Goal: Transaction & Acquisition: Purchase product/service

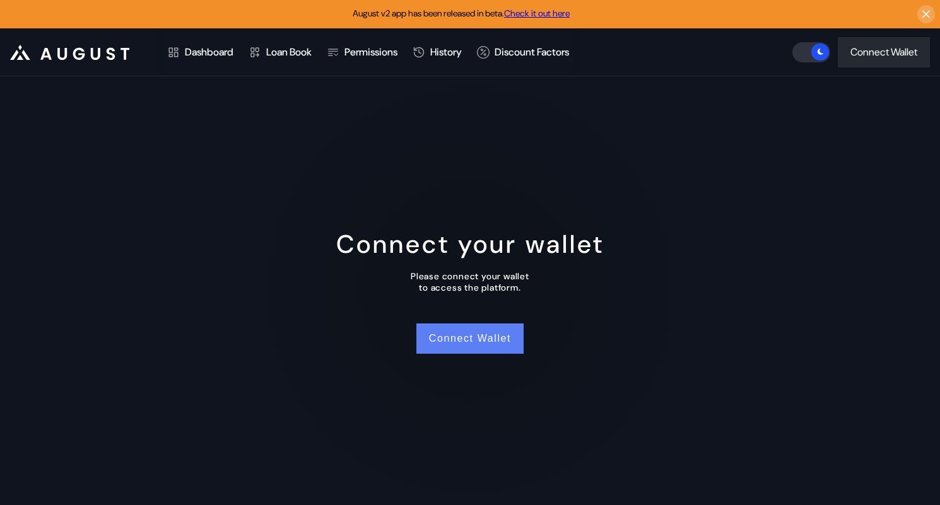
click at [442, 338] on button "Connect Wallet" at bounding box center [469, 339] width 107 height 30
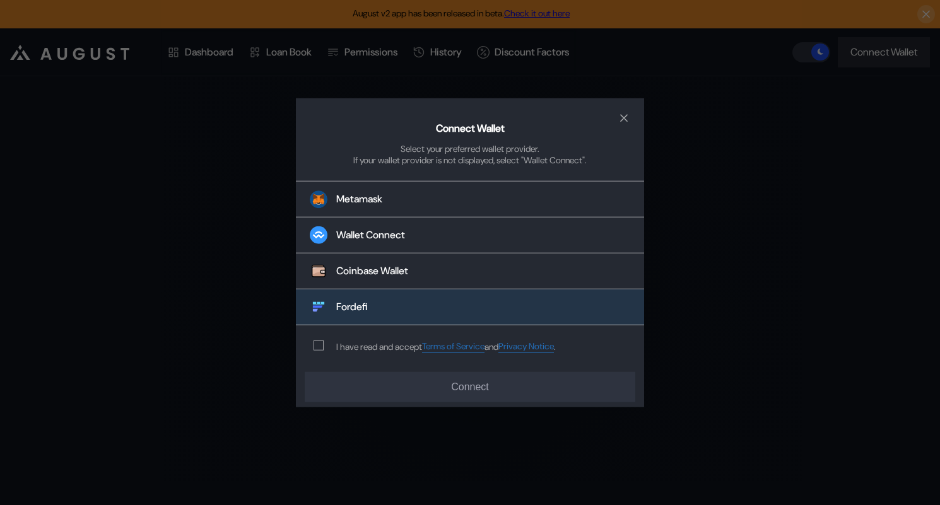
click at [396, 313] on button "Fordefi" at bounding box center [470, 308] width 348 height 36
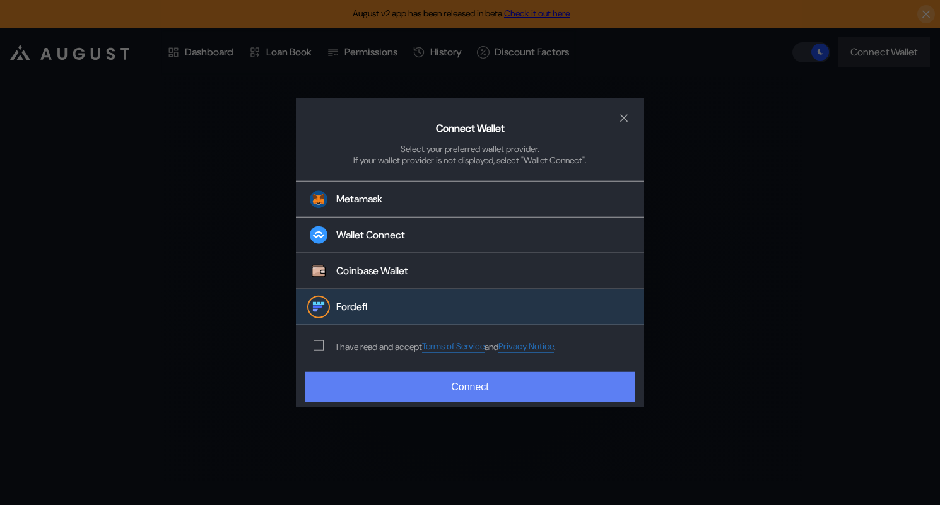
click at [448, 390] on button "Connect" at bounding box center [470, 387] width 331 height 30
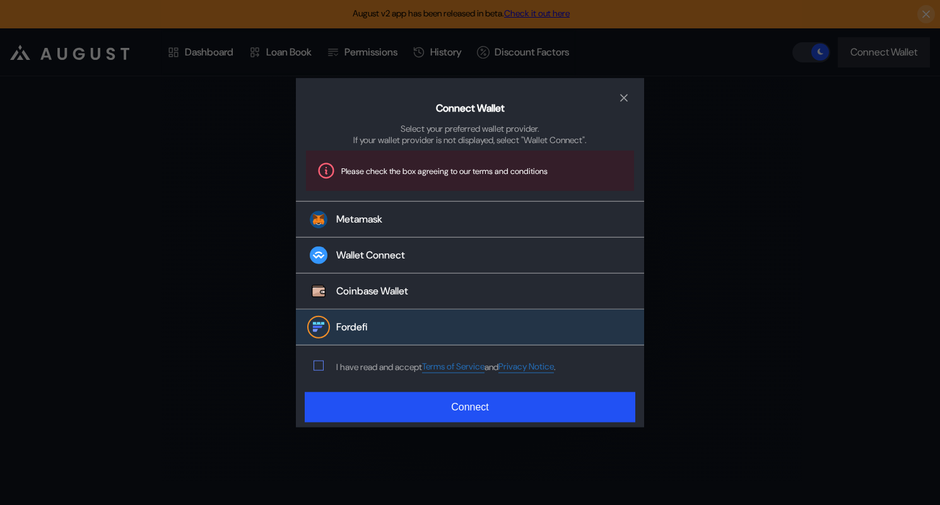
click at [317, 371] on label "modal" at bounding box center [319, 366] width 10 height 10
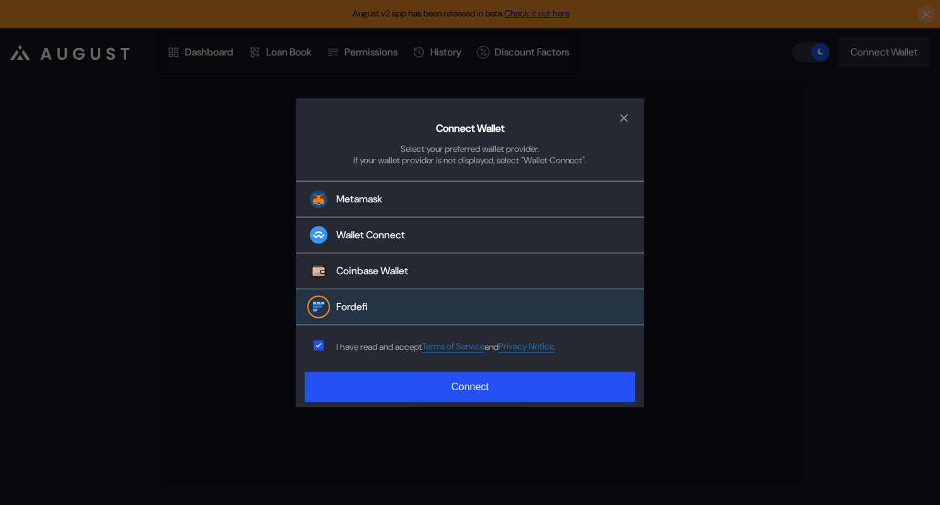
click at [358, 421] on div "Connect Wallet Select your preferred wallet provider. If your wallet provider i…" at bounding box center [470, 252] width 940 height 505
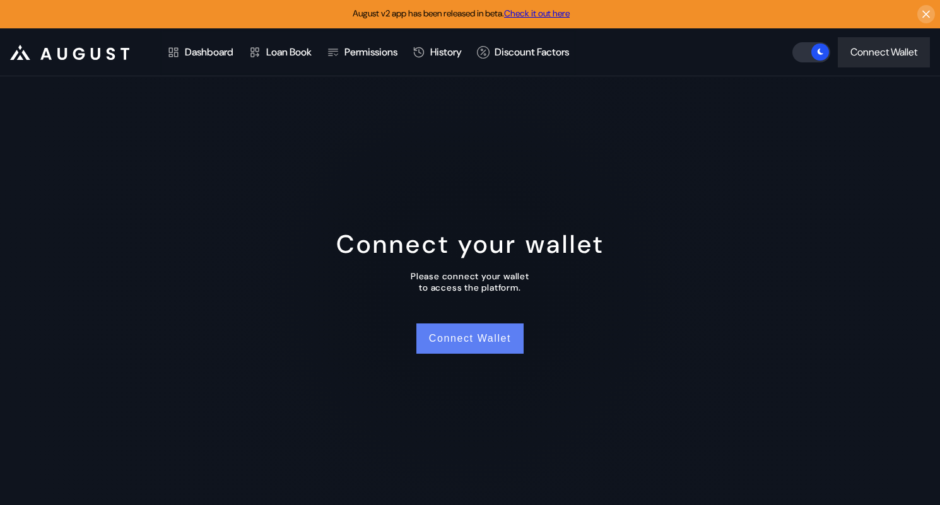
click at [420, 344] on button "Connect Wallet" at bounding box center [469, 339] width 107 height 30
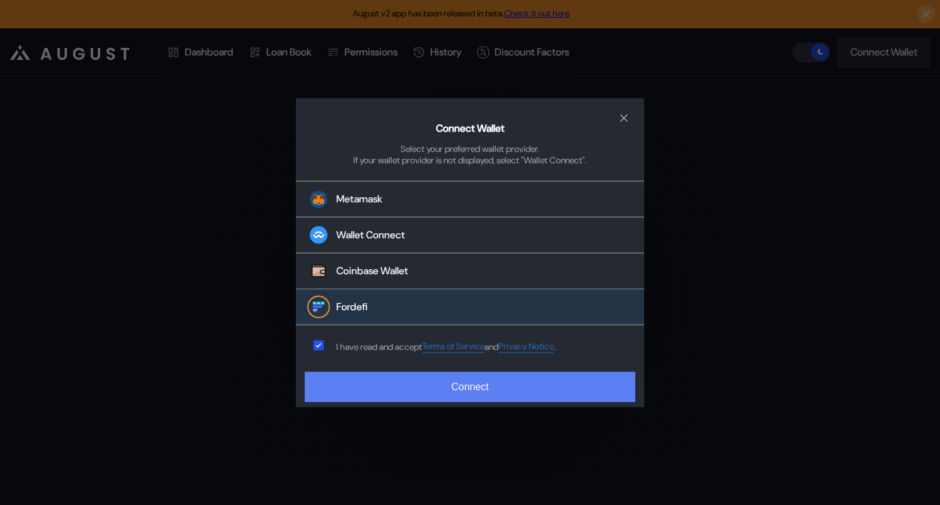
click at [350, 396] on button "Connect" at bounding box center [470, 387] width 331 height 30
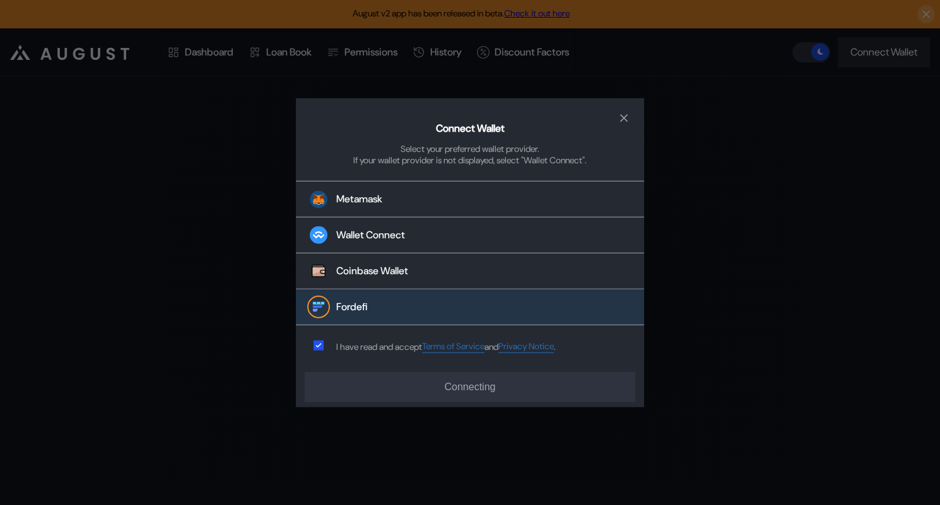
click at [372, 309] on button "Fordefi" at bounding box center [470, 308] width 348 height 36
click at [632, 112] on button "close modal" at bounding box center [624, 118] width 20 height 20
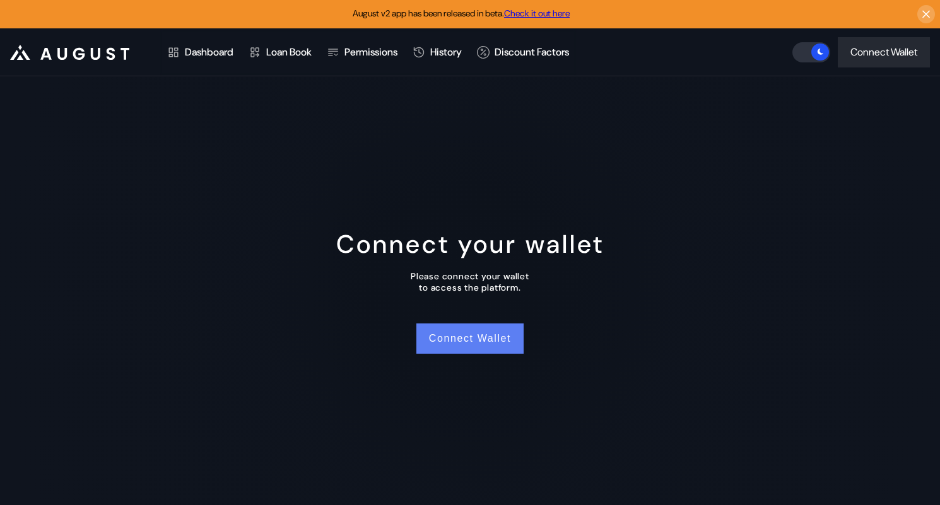
click at [481, 332] on button "Connect Wallet" at bounding box center [469, 339] width 107 height 30
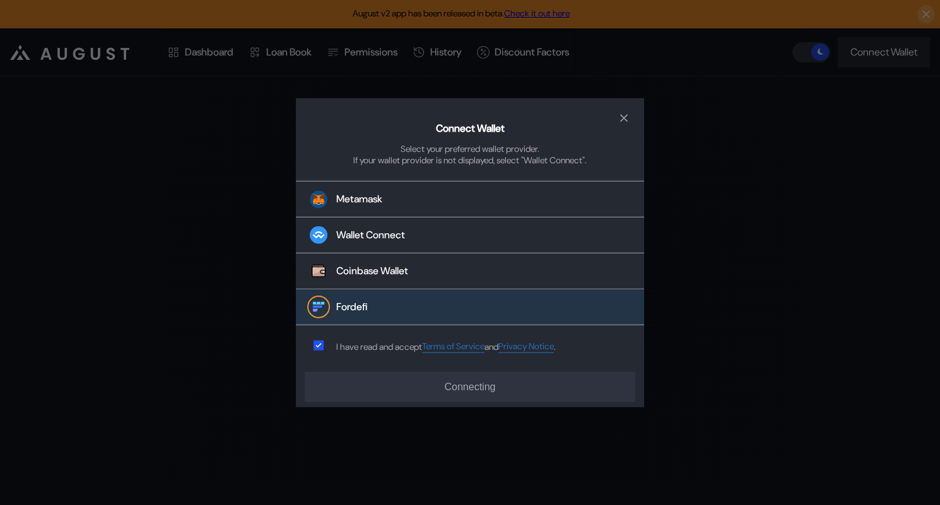
click at [458, 320] on button "Fordefi" at bounding box center [470, 308] width 348 height 36
click at [413, 413] on div "Connect Wallet Select your preferred wallet provider. If your wallet provider i…" at bounding box center [470, 252] width 940 height 505
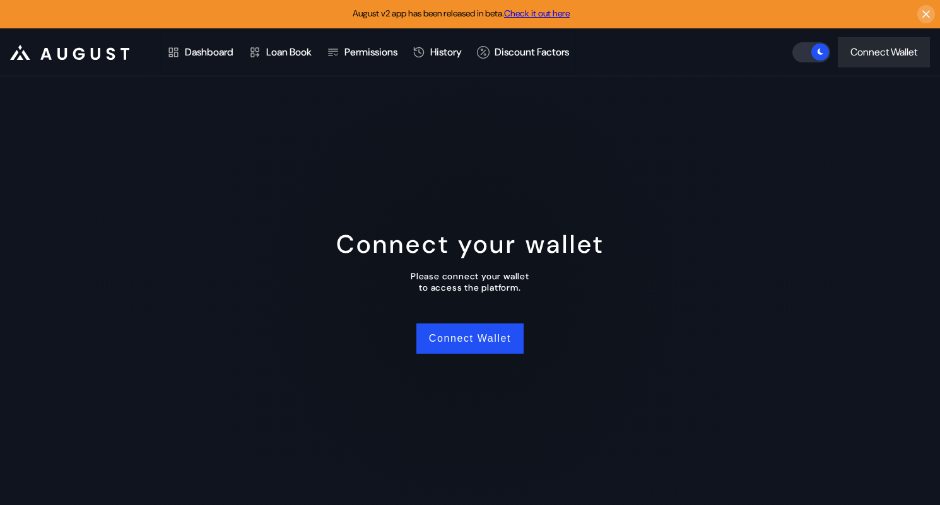
click at [424, 391] on div "Connect your wallet Please connect your wallet to access the platform. Connect …" at bounding box center [470, 290] width 940 height 429
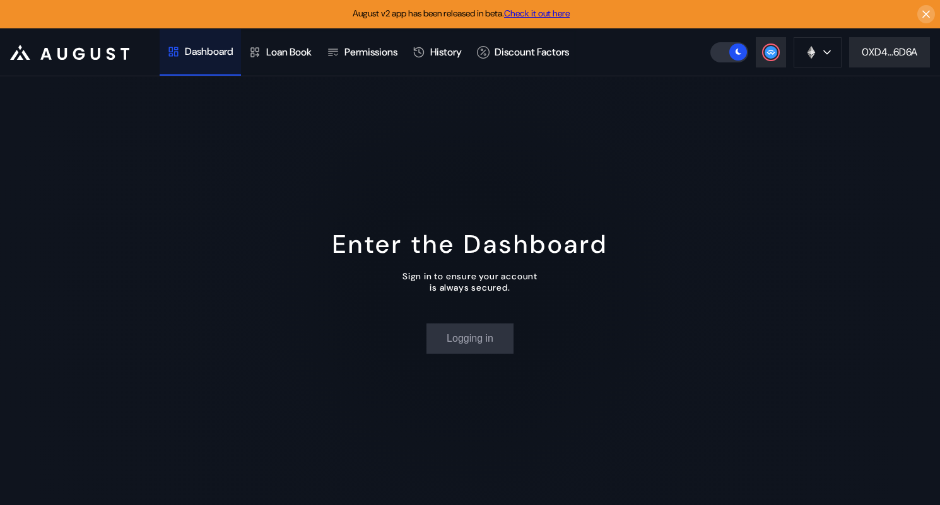
click at [557, 276] on div "Enter the Dashboard Sign in to ensure your account is always secured. Logging in" at bounding box center [470, 290] width 940 height 429
click at [461, 355] on div "Enter the Dashboard Sign in to ensure your account is always secured. Logging in" at bounding box center [470, 290] width 940 height 429
click at [880, 56] on div "0XD4...6D6A" at bounding box center [890, 51] width 56 height 13
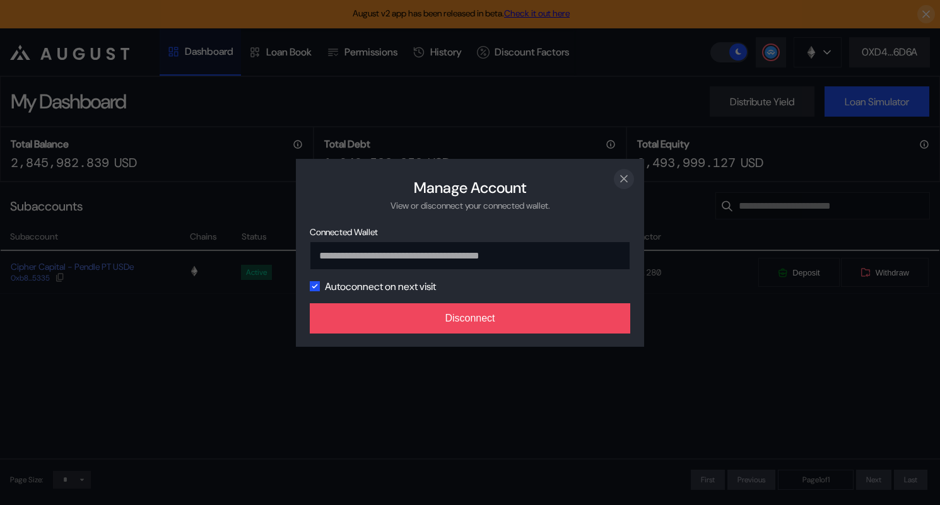
click at [623, 176] on icon "close modal" at bounding box center [624, 179] width 6 height 6
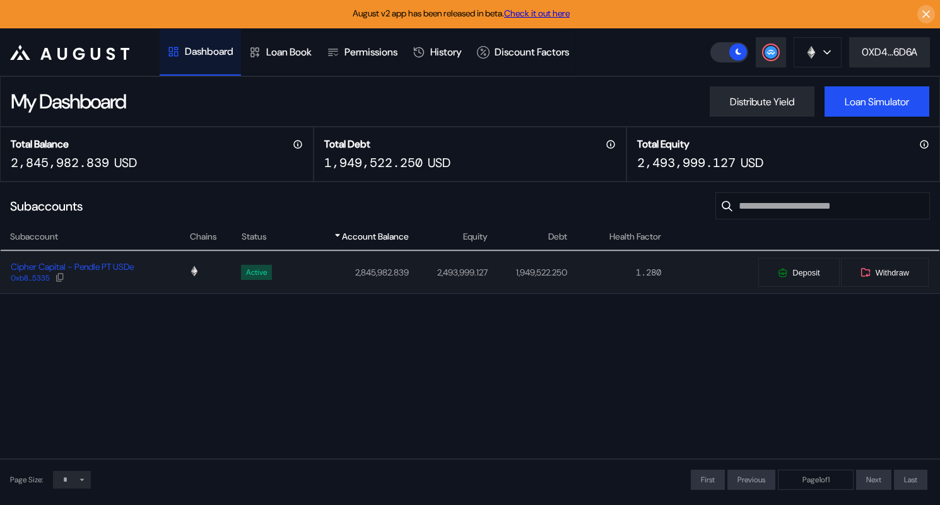
click at [113, 283] on div "0xb8...5335" at bounding box center [72, 278] width 123 height 11
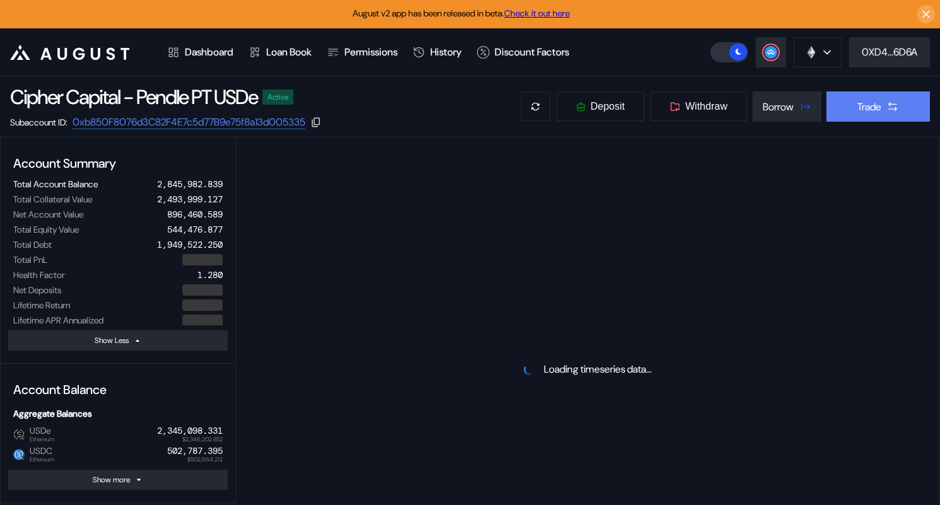
click at [849, 105] on button "Trade" at bounding box center [878, 106] width 103 height 30
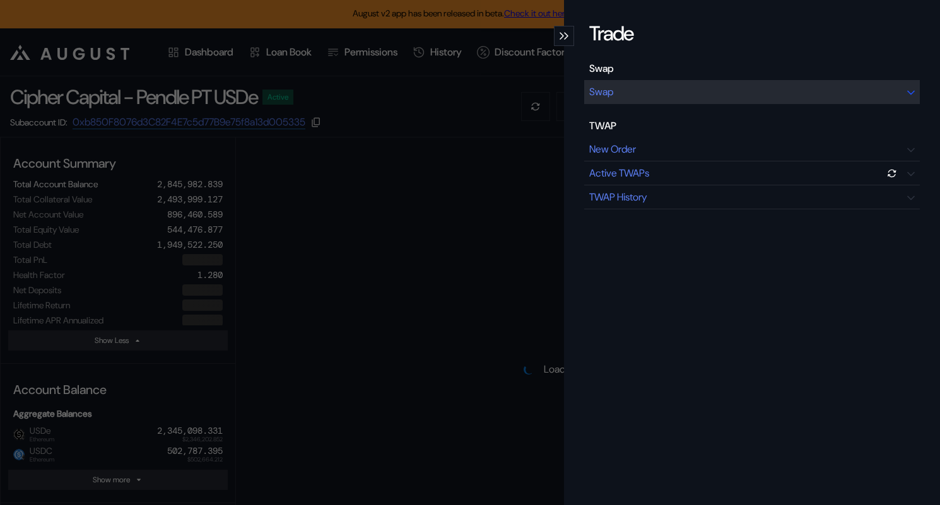
click at [675, 90] on div "Swap" at bounding box center [752, 92] width 336 height 24
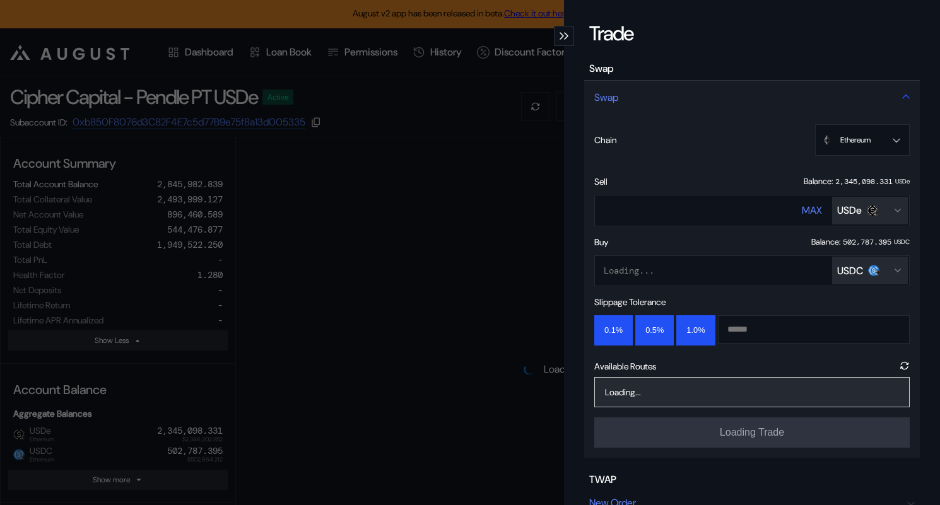
select select "*"
click at [565, 37] on icon "modal" at bounding box center [566, 36] width 4 height 8
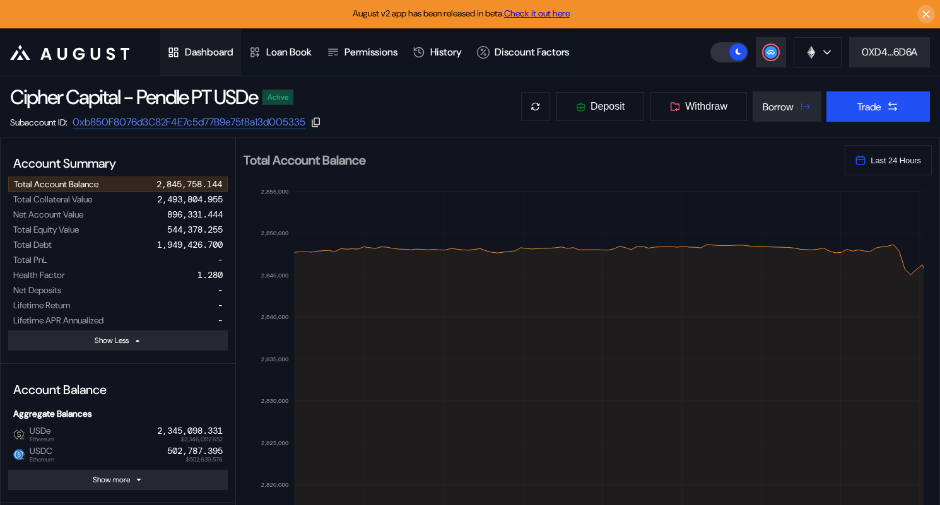
click at [203, 60] on div "Dashboard" at bounding box center [200, 52] width 81 height 47
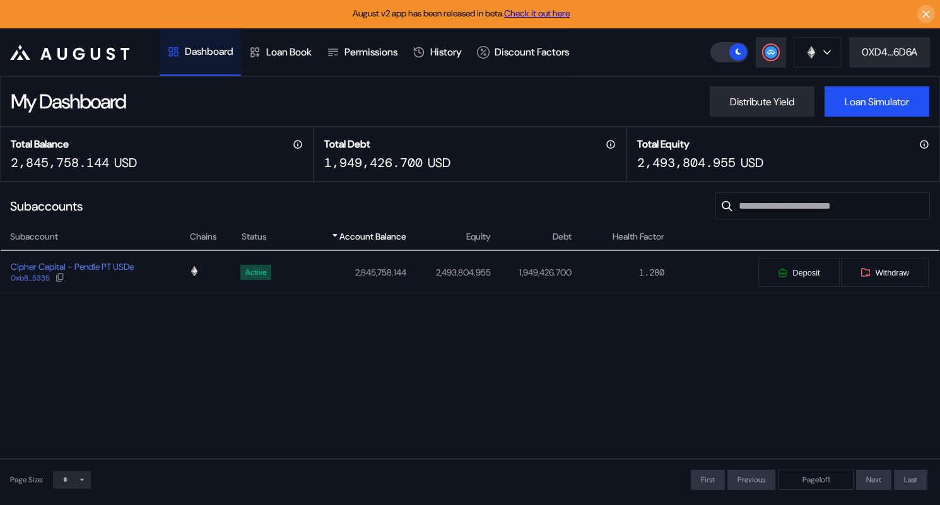
click at [203, 60] on div "Dashboard" at bounding box center [200, 52] width 81 height 47
click at [206, 277] on div at bounding box center [211, 273] width 42 height 14
select select "*"
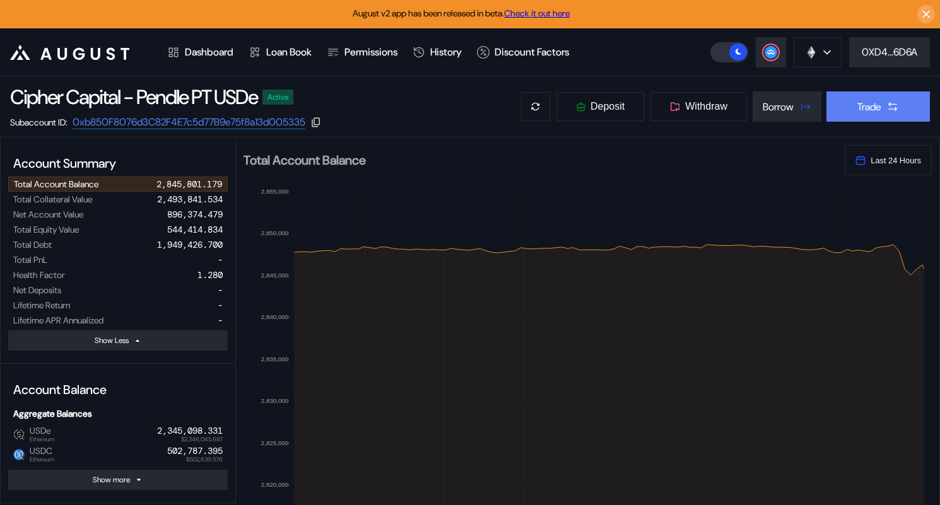
click at [881, 104] on button "Trade" at bounding box center [878, 106] width 103 height 30
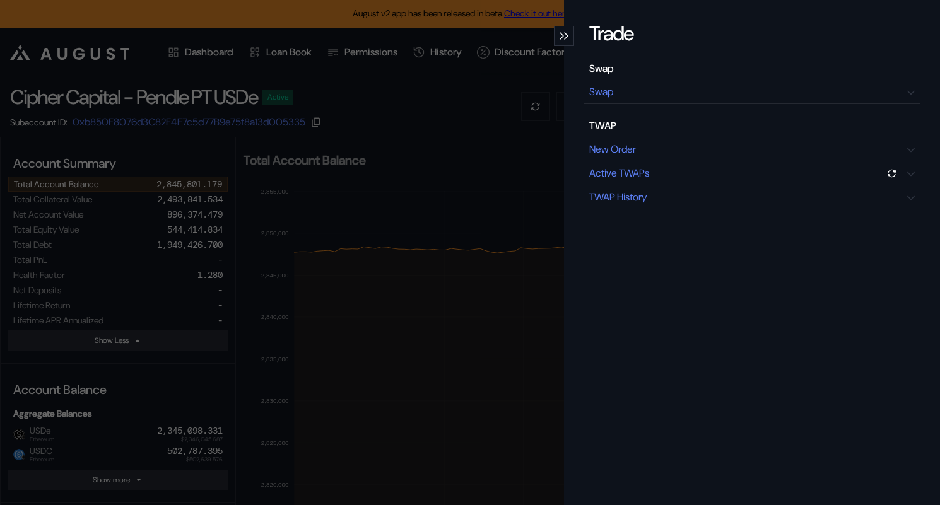
click at [868, 105] on div "Swap Swap TWAP New Order Active TWAPs TWAP History" at bounding box center [752, 136] width 336 height 148
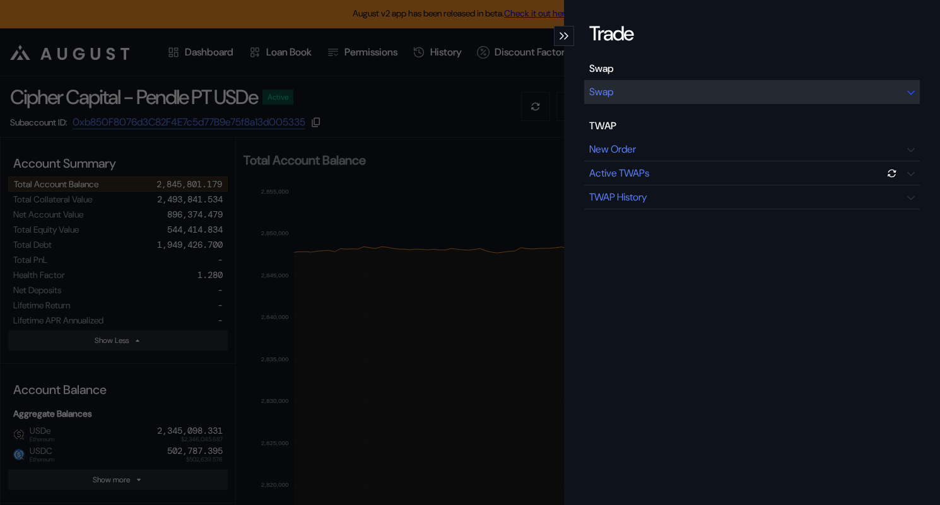
click at [889, 96] on div "Swap" at bounding box center [752, 92] width 336 height 24
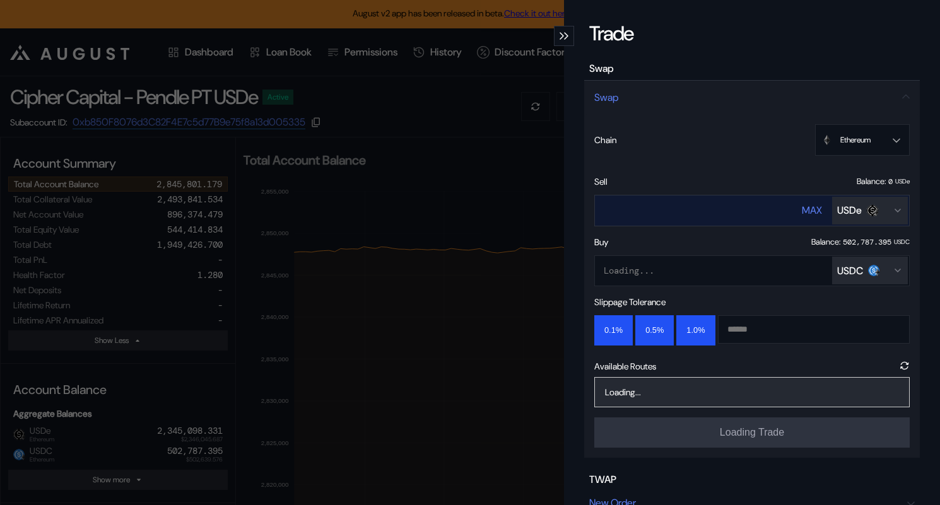
click at [710, 205] on input "****" at bounding box center [686, 210] width 182 height 26
click at [705, 209] on input "****" at bounding box center [686, 210] width 182 height 26
type input "*"
type input "******"
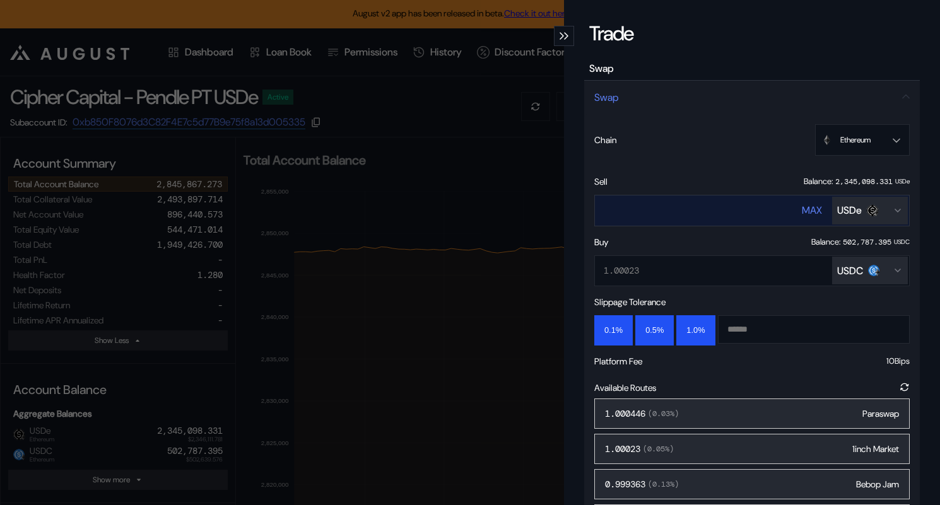
click at [702, 209] on input "******" at bounding box center [686, 210] width 182 height 26
click at [687, 271] on div "1.00023 USDC" at bounding box center [751, 272] width 315 height 32
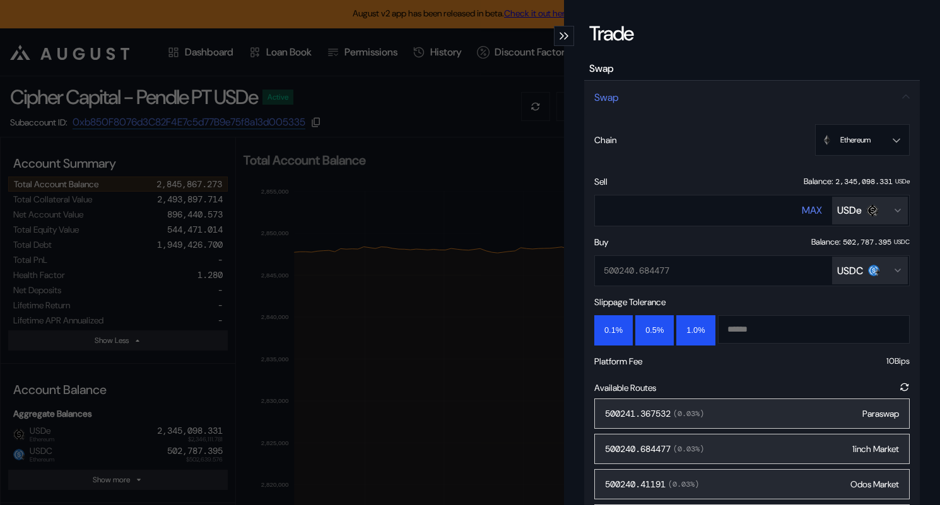
click at [507, 107] on div "Trade Swap Swap Chain Ethereum Ethereum Sell Balance: 2,345,098.331 USDe ******…" at bounding box center [470, 252] width 940 height 505
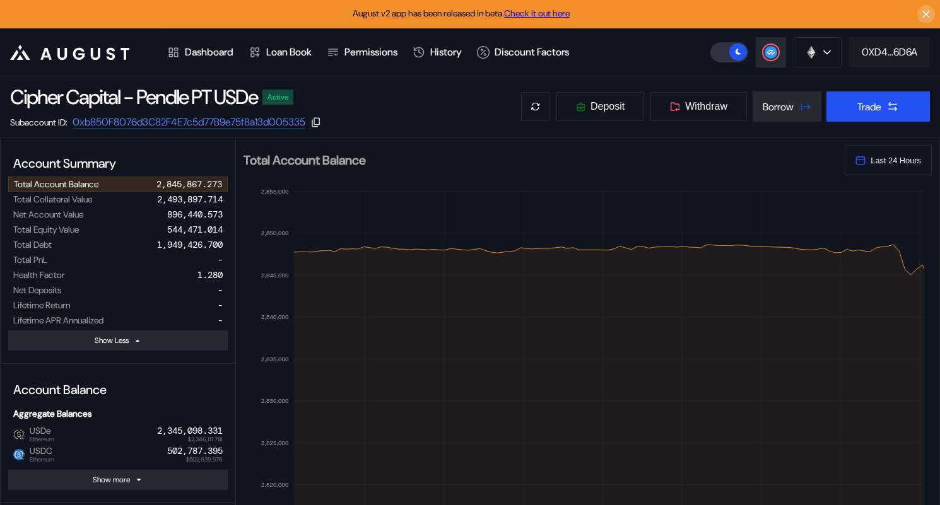
click at [863, 50] on div "0XD4...6D6A" at bounding box center [890, 51] width 56 height 13
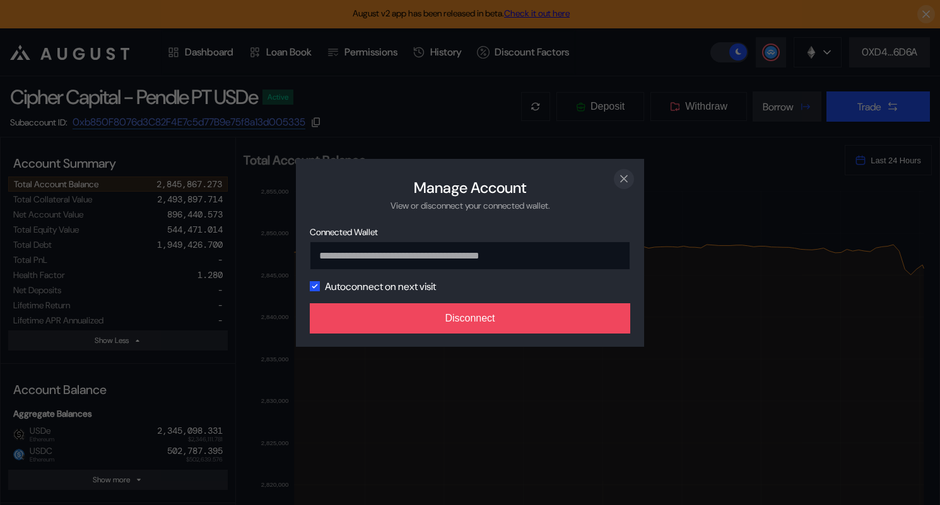
click at [622, 177] on icon "close modal" at bounding box center [624, 178] width 13 height 13
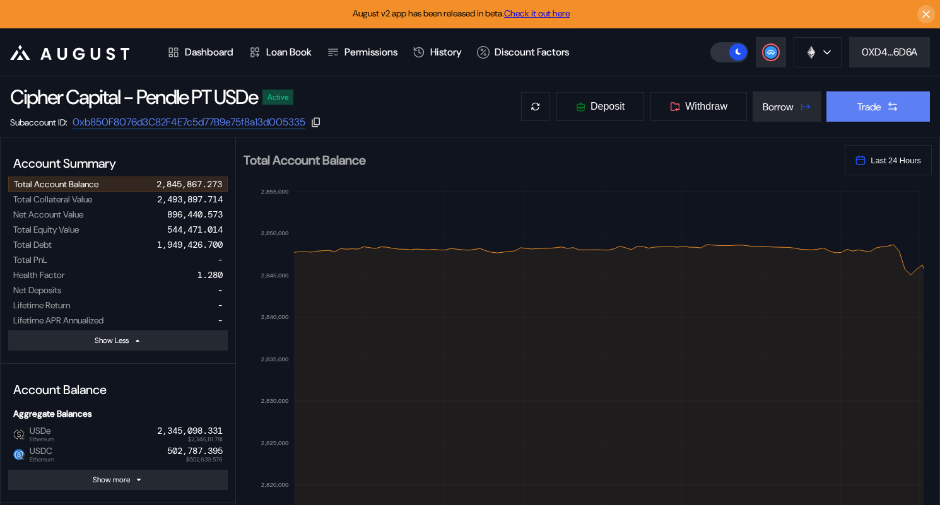
click at [845, 104] on button "Trade" at bounding box center [878, 106] width 103 height 30
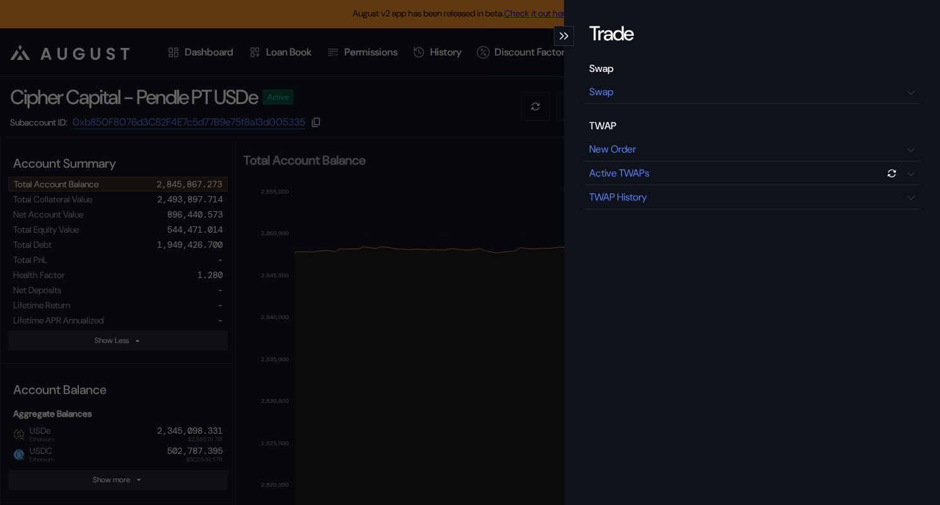
click at [471, 101] on div "Trade Swap Swap TWAP New Order Active TWAPs TWAP History" at bounding box center [470, 252] width 940 height 505
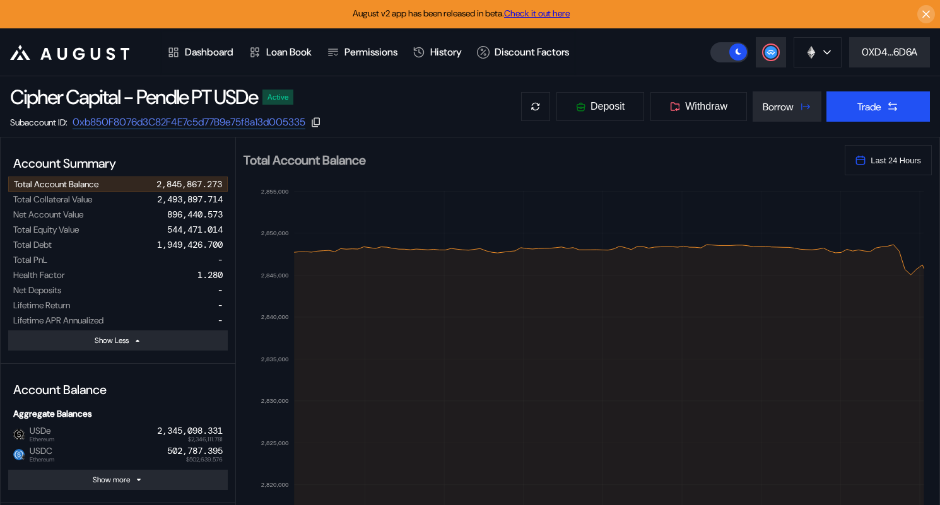
click at [550, 16] on link "Check it out here" at bounding box center [537, 13] width 66 height 11
